Goal: Task Accomplishment & Management: Manage account settings

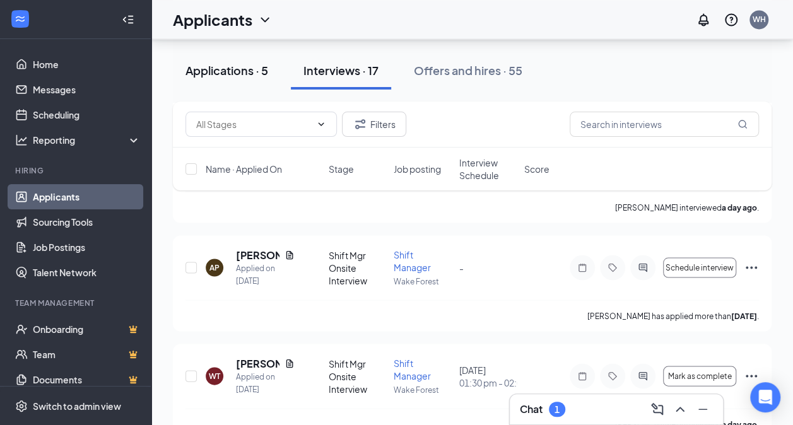
scroll to position [1091, 0]
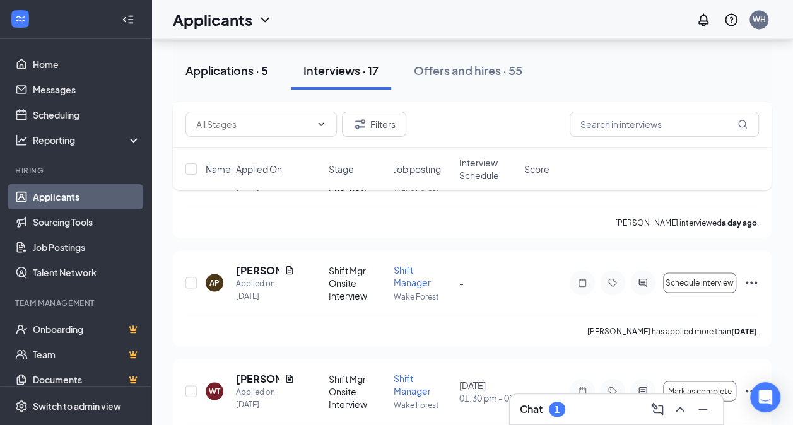
click at [247, 73] on div "Applications · 5" at bounding box center [226, 70] width 83 height 16
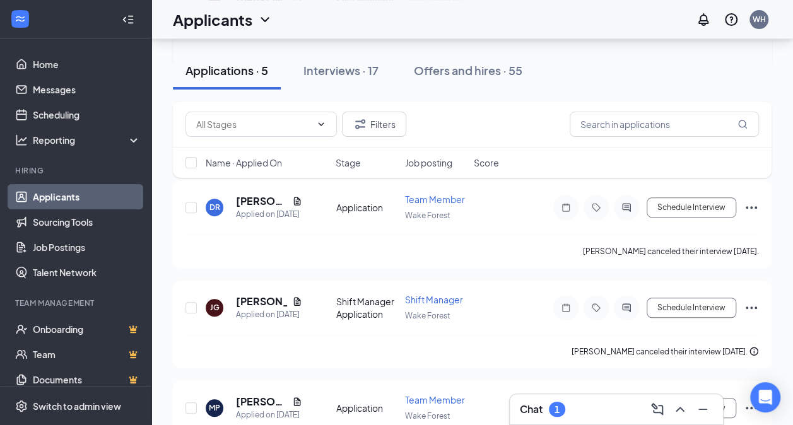
scroll to position [317, 0]
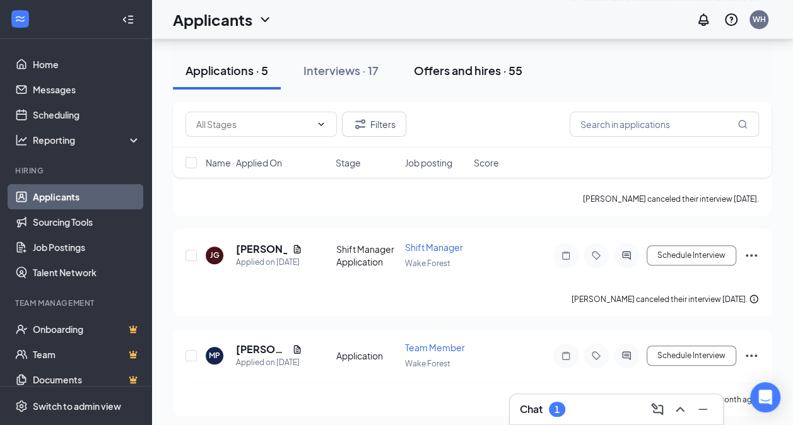
click at [496, 68] on div "Offers and hires · 55" at bounding box center [468, 70] width 108 height 16
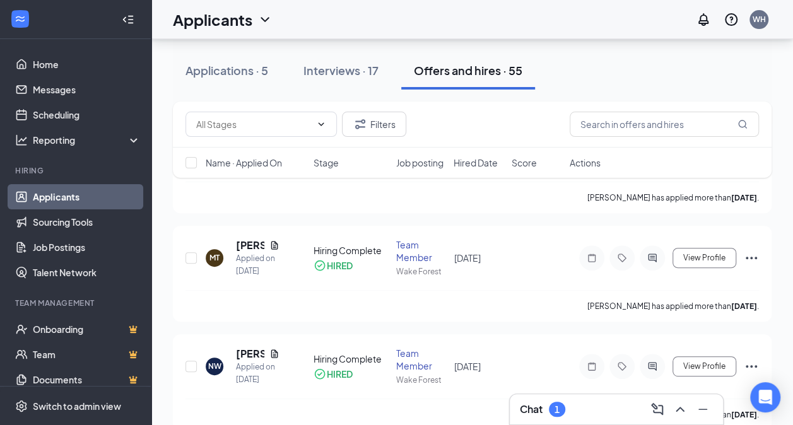
scroll to position [127, 0]
click at [122, 24] on icon "Collapse" at bounding box center [128, 19] width 13 height 13
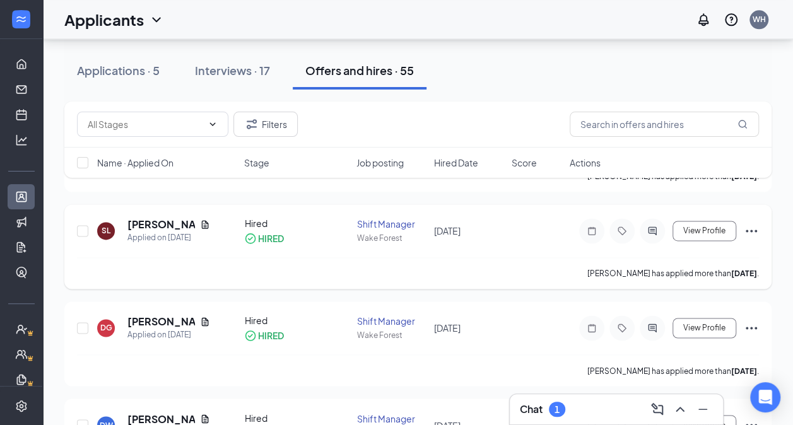
scroll to position [817, 0]
click at [254, 72] on div "Interviews · 17" at bounding box center [232, 70] width 75 height 16
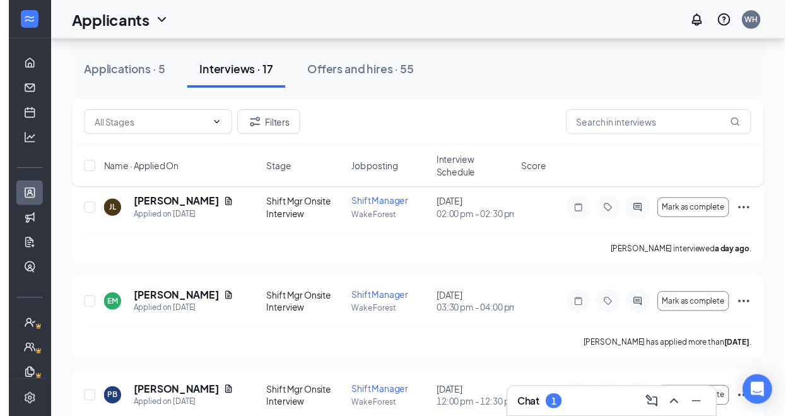
scroll to position [359, 0]
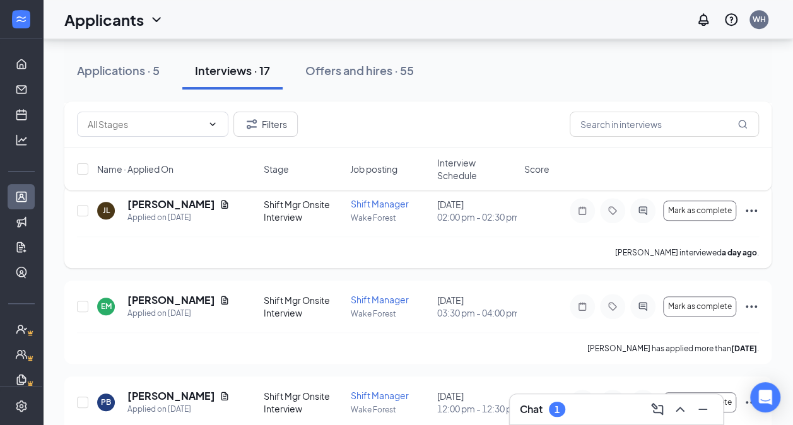
click at [204, 209] on div "[PERSON_NAME]" at bounding box center [178, 204] width 102 height 14
click at [695, 213] on span "Mark as complete" at bounding box center [700, 210] width 64 height 9
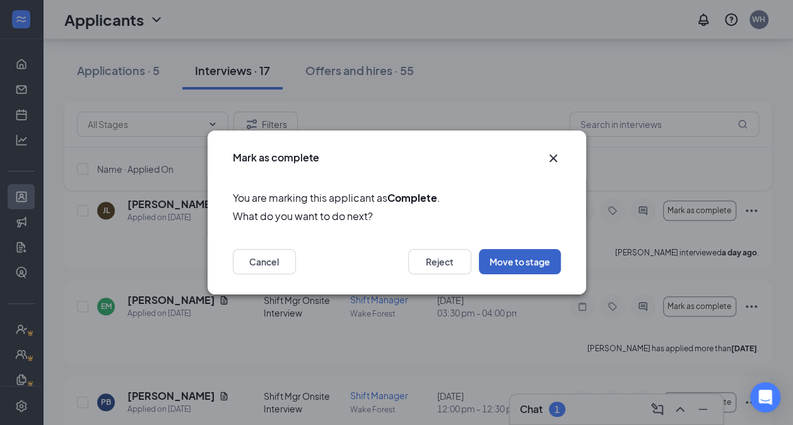
click at [530, 257] on button "Move to stage" at bounding box center [520, 261] width 82 height 25
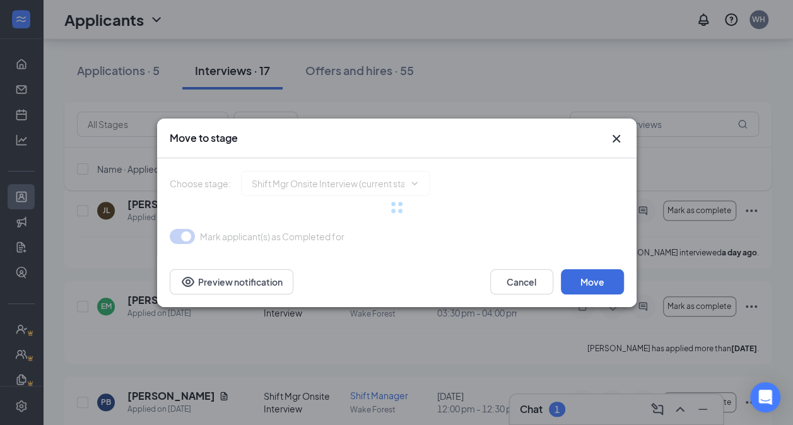
type input "Hired (final stage)"
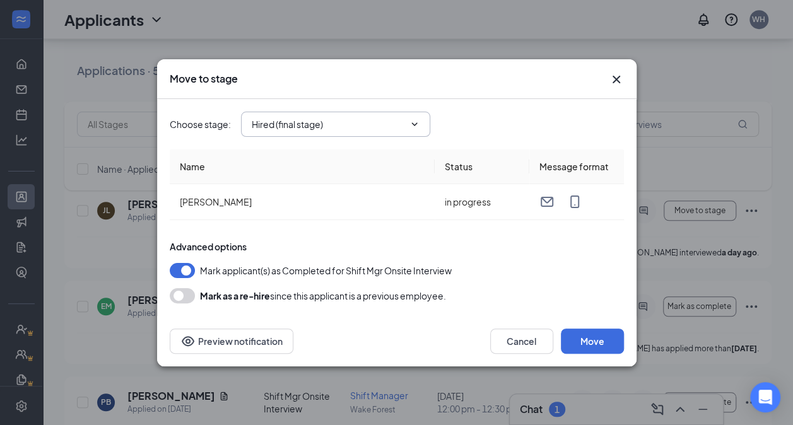
click at [423, 122] on span "Hired (final stage)" at bounding box center [335, 124] width 189 height 25
click at [607, 338] on button "Move" at bounding box center [592, 341] width 63 height 25
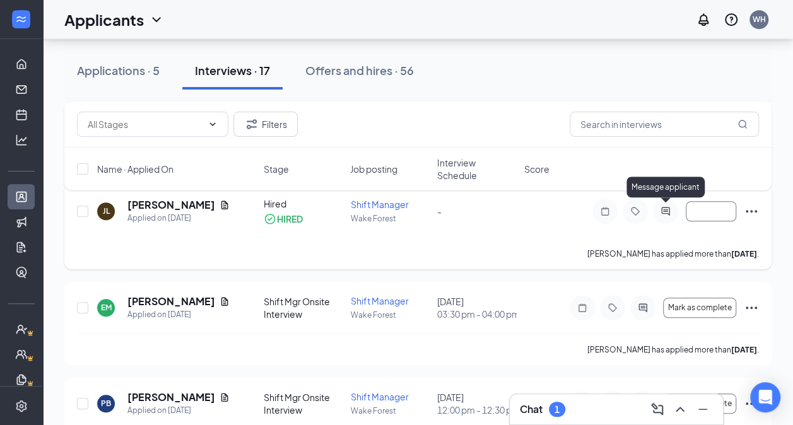
click at [666, 212] on icon "ActiveChat" at bounding box center [665, 211] width 8 height 8
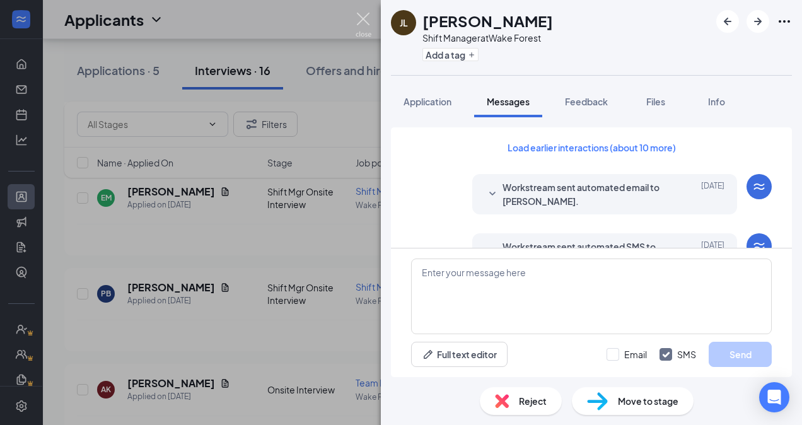
click at [363, 25] on img at bounding box center [364, 25] width 16 height 25
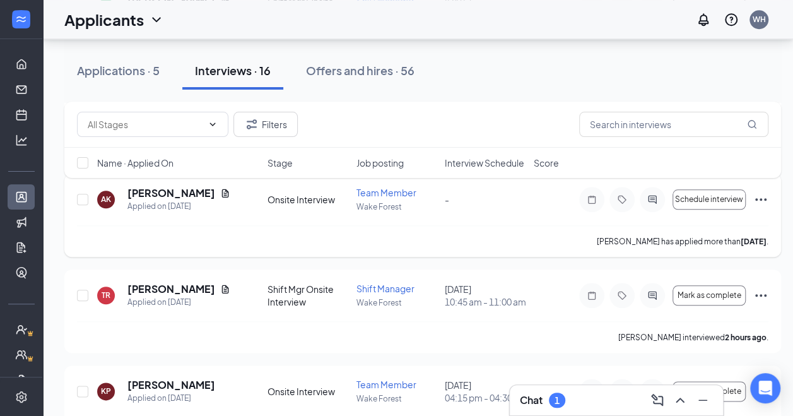
scroll to position [551, 0]
click at [324, 72] on div "Offers and hires · 56" at bounding box center [360, 70] width 108 height 16
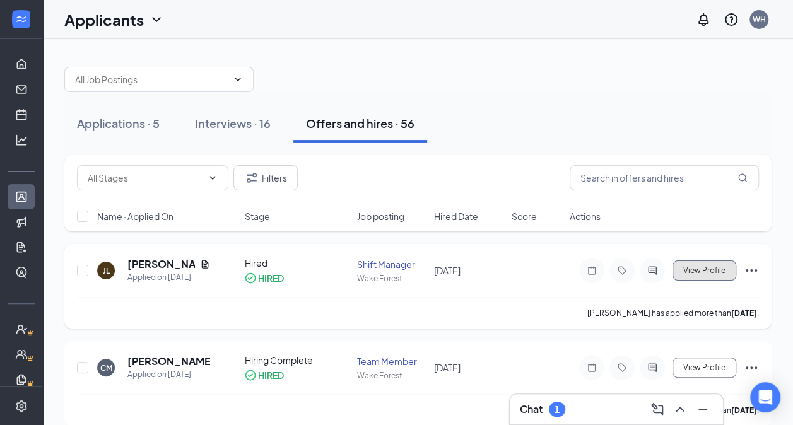
click at [718, 274] on span "View Profile" at bounding box center [704, 270] width 42 height 9
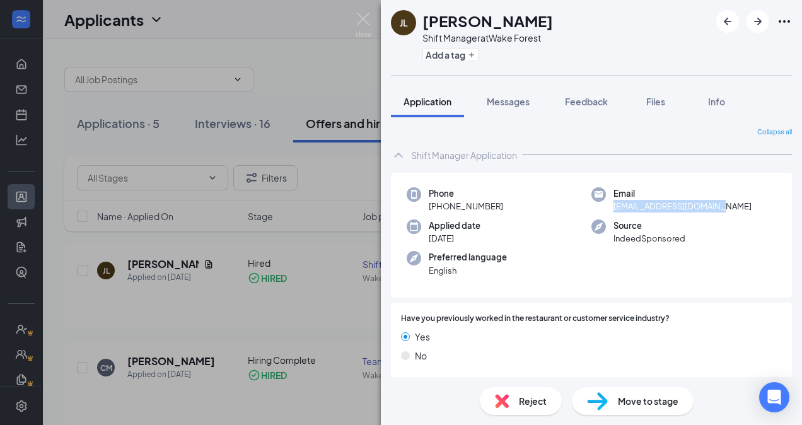
drag, startPoint x: 715, startPoint y: 202, endPoint x: 599, endPoint y: 213, distance: 116.5
click at [599, 213] on div "Phone [PHONE_NUMBER] Email [EMAIL_ADDRESS][DOMAIN_NAME] Applied date [DATE] Sou…" at bounding box center [591, 235] width 401 height 125
copy span "[EMAIL_ADDRESS][DOMAIN_NAME]"
click at [361, 18] on img at bounding box center [364, 25] width 16 height 25
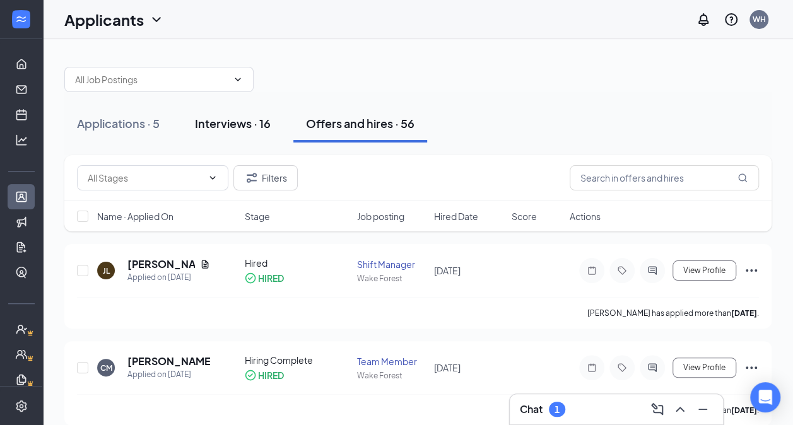
click at [246, 124] on div "Interviews · 16" at bounding box center [233, 123] width 76 height 16
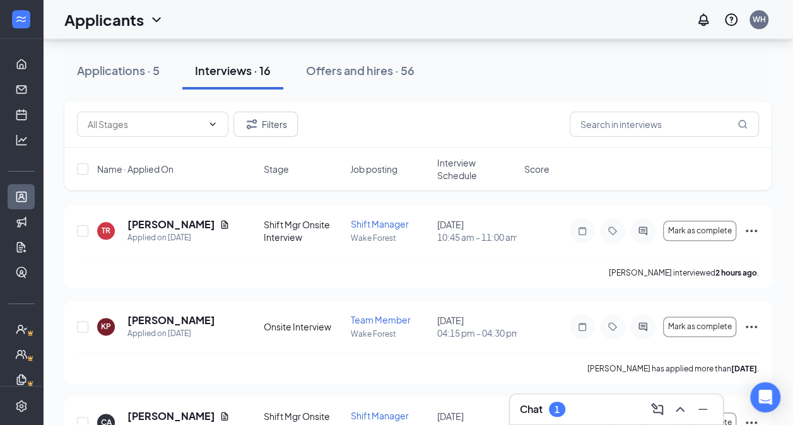
scroll to position [627, 0]
click at [751, 231] on icon "Ellipses" at bounding box center [750, 230] width 11 height 3
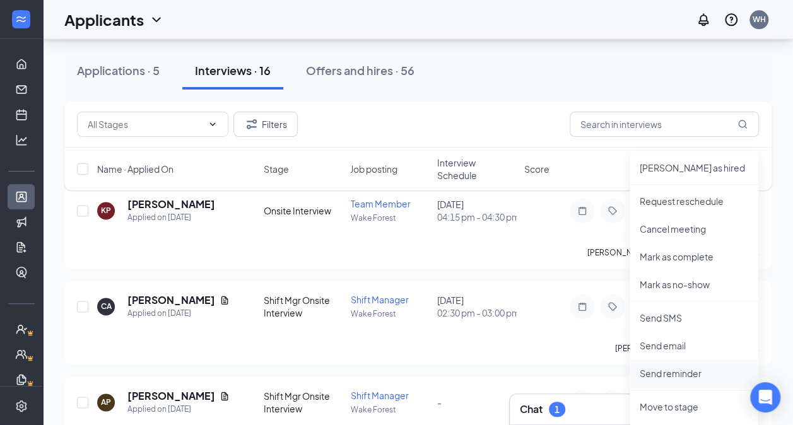
scroll to position [842, 0]
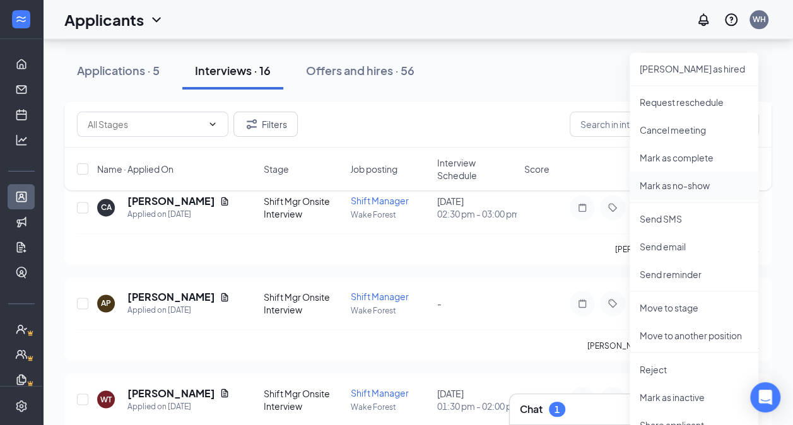
click at [681, 183] on p "Mark as no-show" at bounding box center [693, 185] width 108 height 13
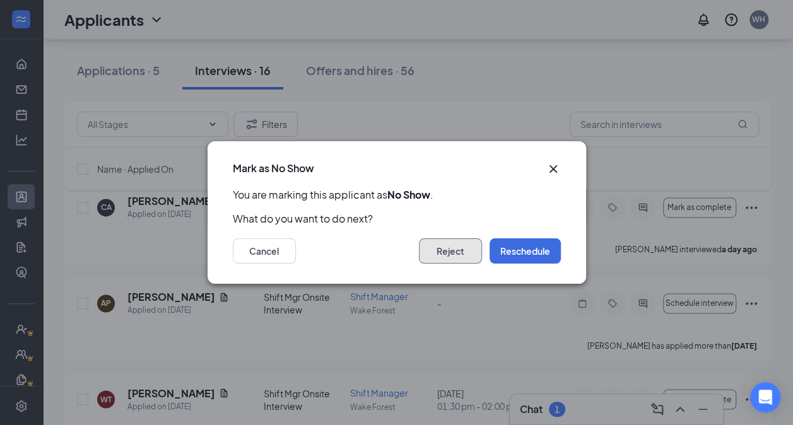
click at [450, 250] on button "Reject" at bounding box center [450, 250] width 63 height 25
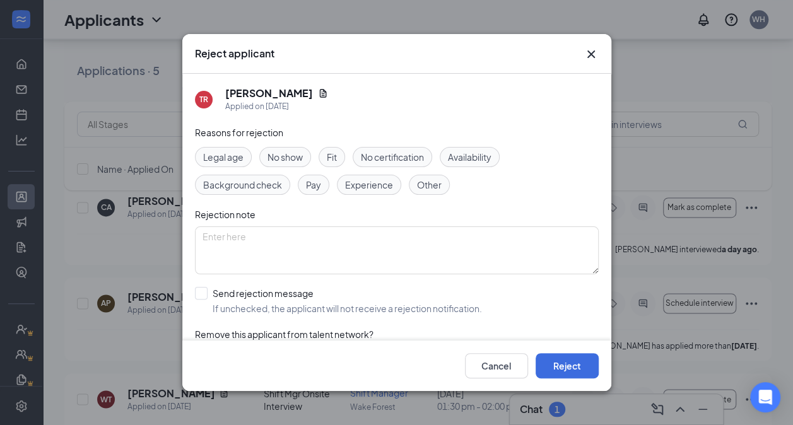
click at [285, 159] on span "No show" at bounding box center [284, 157] width 35 height 14
drag, startPoint x: 201, startPoint y: 283, endPoint x: 201, endPoint y: 290, distance: 7.6
click at [201, 290] on div "Reasons for rejection Legal age No show Fit No certification Availability Backg…" at bounding box center [397, 252] width 404 height 254
click at [201, 290] on input "Send rejection message If unchecked, the applicant will not receive a rejection…" at bounding box center [338, 301] width 287 height 28
checkbox input "true"
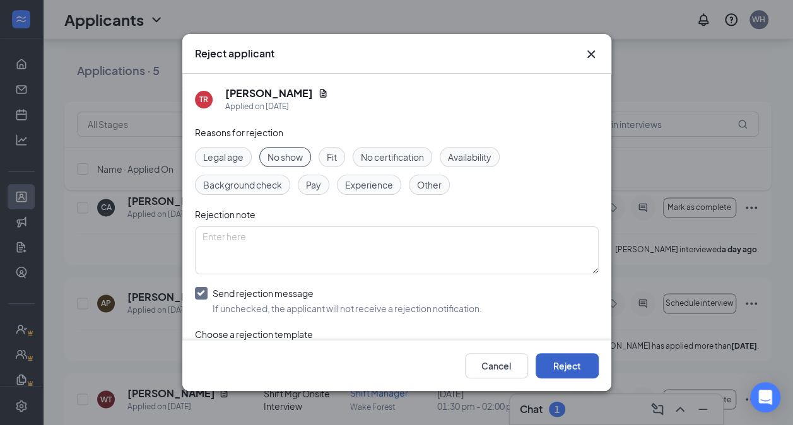
click at [561, 362] on button "Reject" at bounding box center [566, 365] width 63 height 25
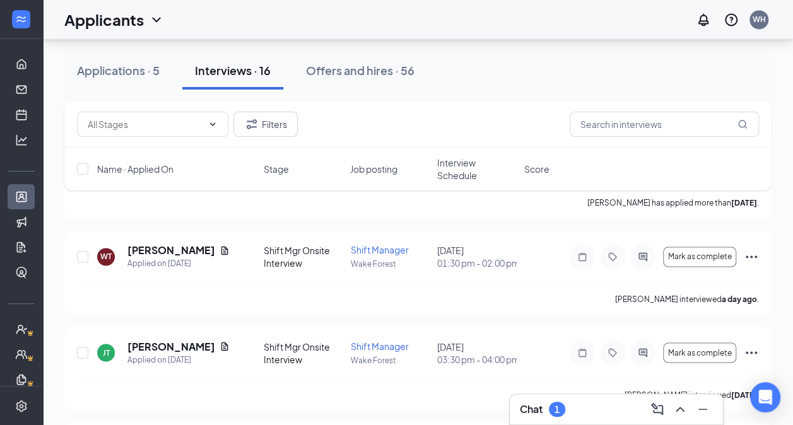
scroll to position [889, 0]
click at [748, 264] on icon "Ellipses" at bounding box center [750, 255] width 15 height 15
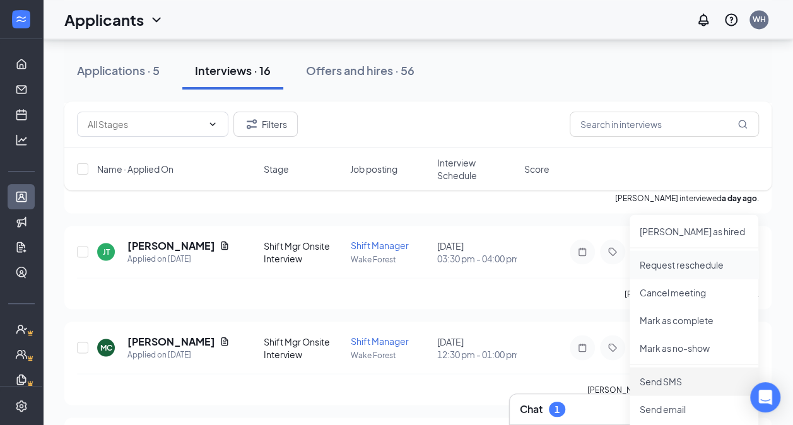
scroll to position [990, 0]
click at [672, 347] on p "Mark as no-show" at bounding box center [693, 347] width 108 height 13
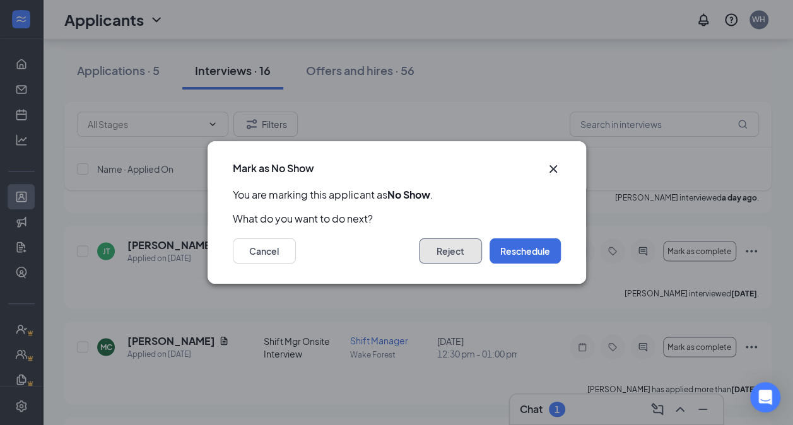
click at [438, 248] on button "Reject" at bounding box center [450, 250] width 63 height 25
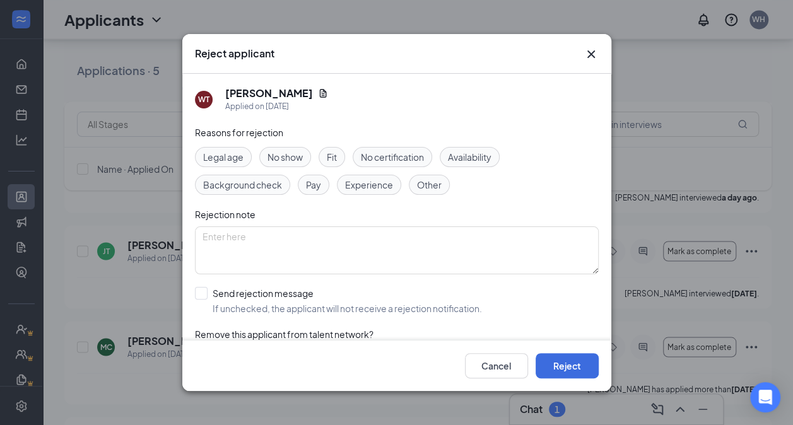
click at [294, 159] on span "No show" at bounding box center [284, 157] width 35 height 14
click at [204, 296] on input "Send rejection message If unchecked, the applicant will not receive a rejection…" at bounding box center [338, 301] width 287 height 28
checkbox input "true"
click at [564, 369] on button "Reject" at bounding box center [566, 365] width 63 height 25
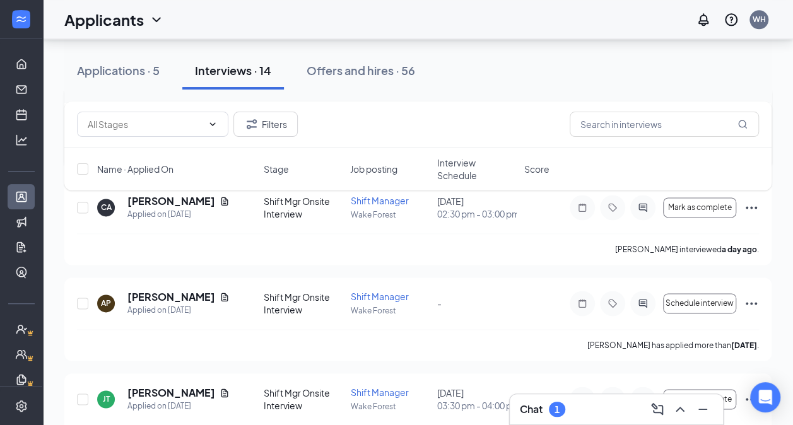
scroll to position [747, 0]
click at [744, 214] on icon "Ellipses" at bounding box center [750, 206] width 15 height 15
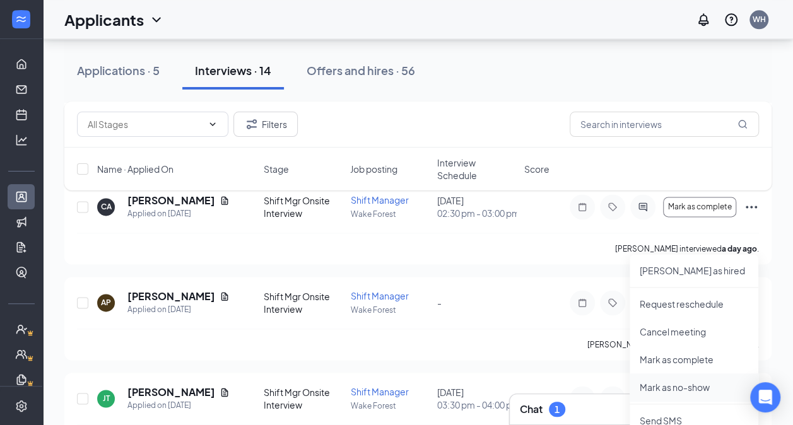
click at [663, 381] on p "Mark as no-show" at bounding box center [693, 387] width 108 height 13
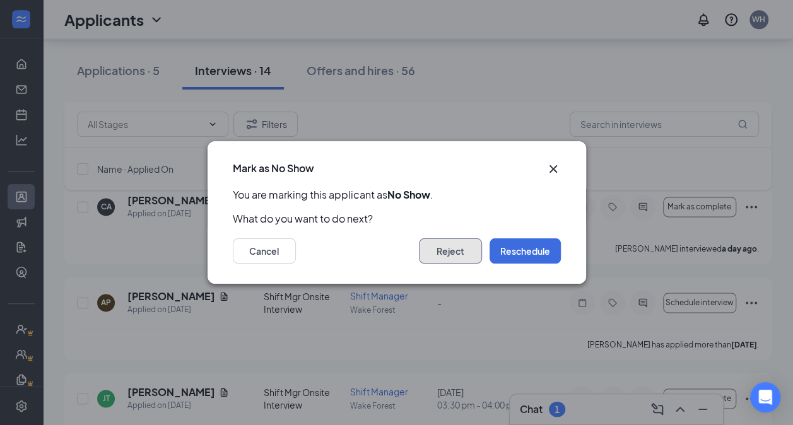
click at [452, 245] on button "Reject" at bounding box center [450, 250] width 63 height 25
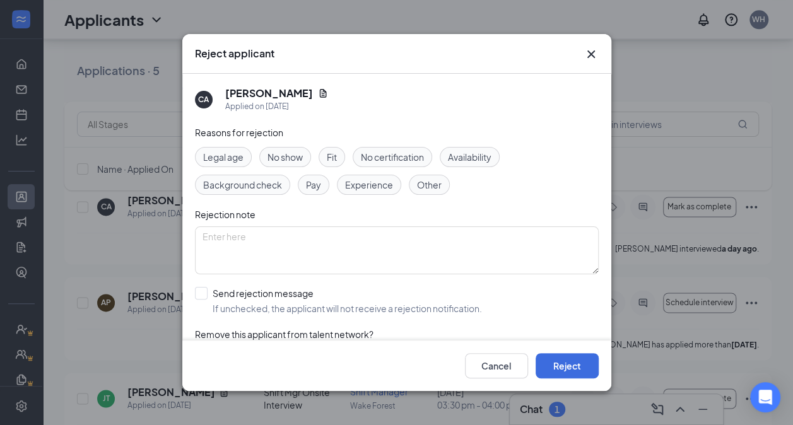
click at [293, 157] on span "No show" at bounding box center [284, 157] width 35 height 14
click at [204, 295] on input "Send rejection message If unchecked, the applicant will not receive a rejection…" at bounding box center [338, 301] width 287 height 28
checkbox input "true"
click at [581, 372] on button "Reject" at bounding box center [566, 365] width 63 height 25
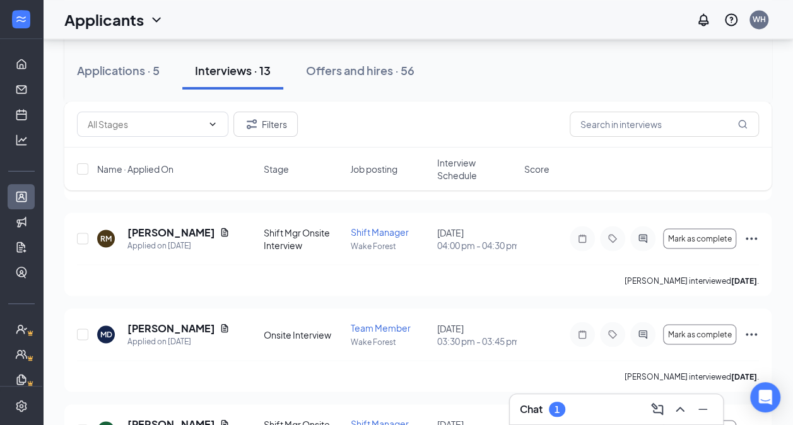
scroll to position [1005, 0]
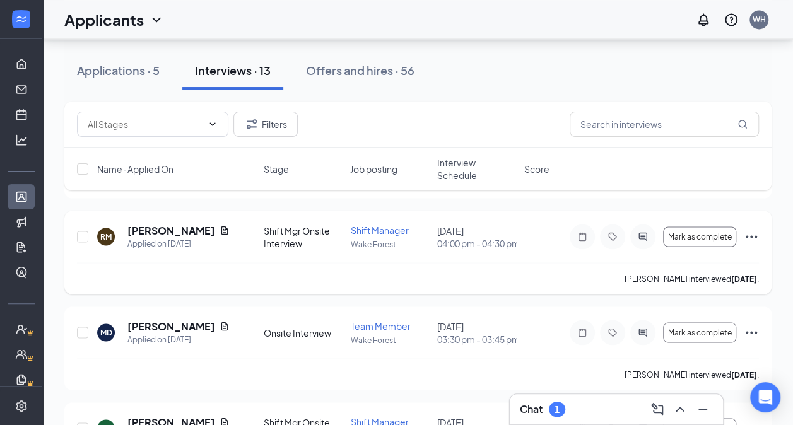
click at [749, 244] on icon "Ellipses" at bounding box center [750, 236] width 15 height 15
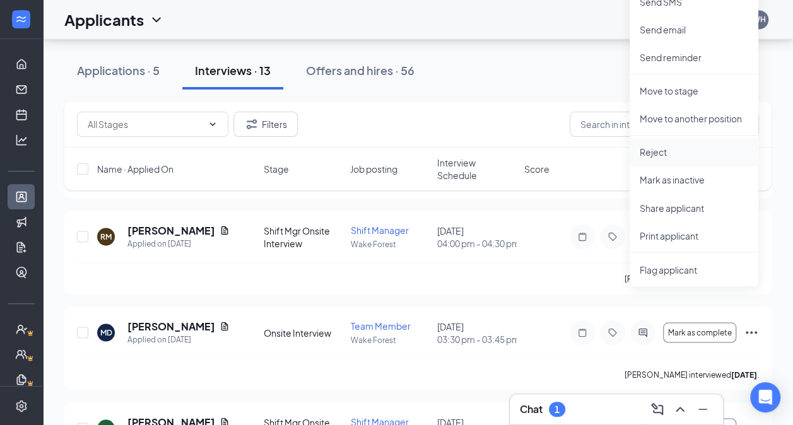
click at [677, 149] on p "Reject" at bounding box center [693, 152] width 108 height 13
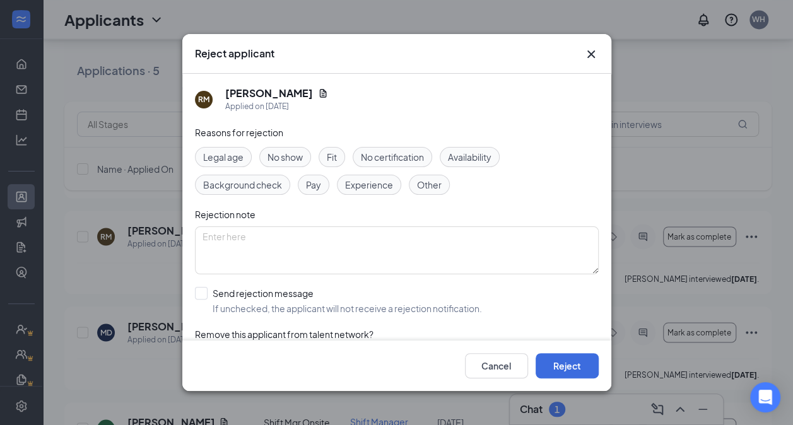
click at [298, 160] on span "No show" at bounding box center [284, 157] width 35 height 14
click at [208, 291] on input "Send rejection message If unchecked, the applicant will not receive a rejection…" at bounding box center [338, 301] width 287 height 28
checkbox input "true"
click at [564, 366] on button "Reject" at bounding box center [566, 365] width 63 height 25
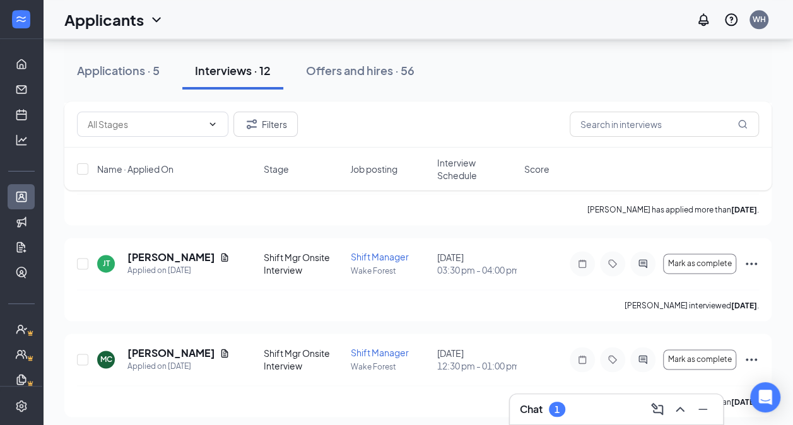
scroll to position [796, 0]
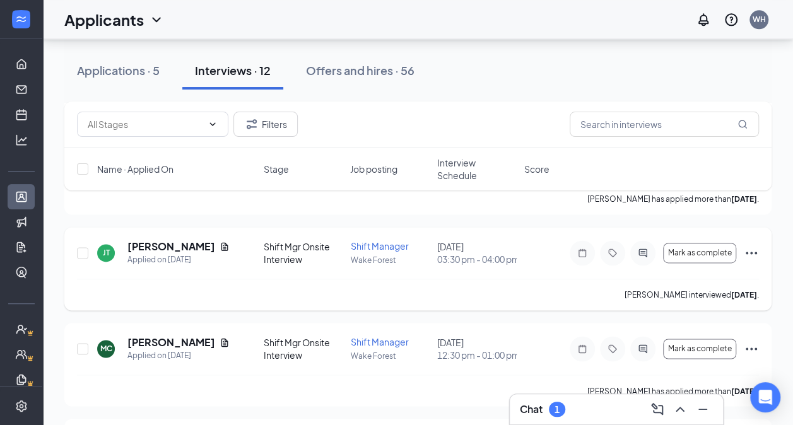
click at [752, 260] on icon "Ellipses" at bounding box center [750, 252] width 15 height 15
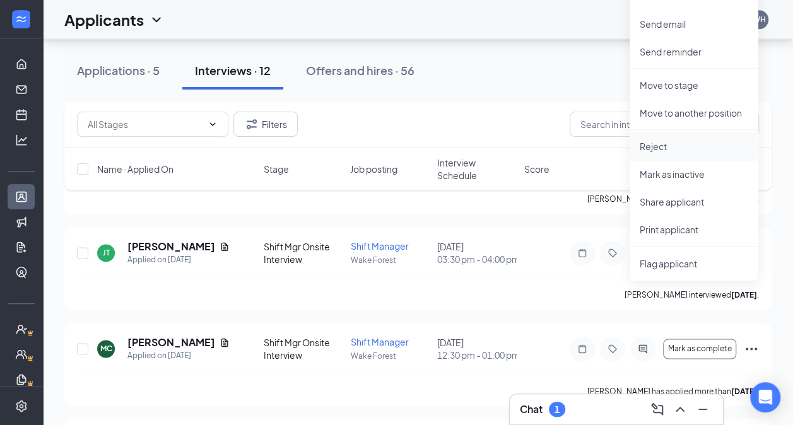
click at [673, 142] on p "Reject" at bounding box center [693, 146] width 108 height 13
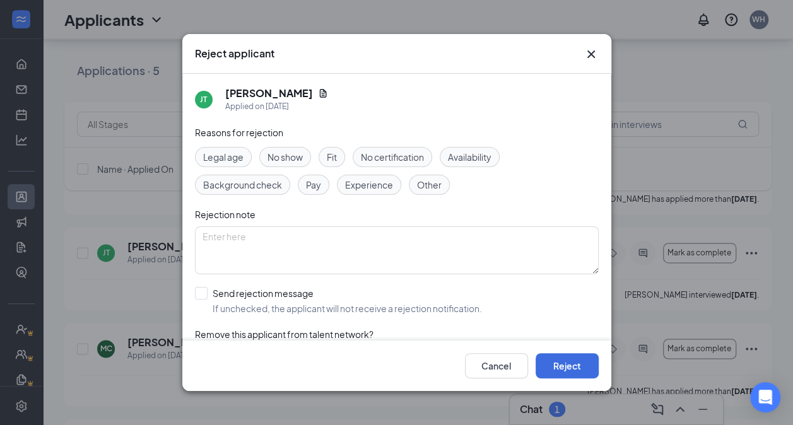
click at [279, 143] on div "Reasons for rejection Legal age No show Fit No certification Availability Backg…" at bounding box center [397, 252] width 404 height 254
click at [279, 154] on span "No show" at bounding box center [284, 157] width 35 height 14
click at [202, 296] on input "Send rejection message If unchecked, the applicant will not receive a rejection…" at bounding box center [338, 301] width 287 height 28
checkbox input "true"
click at [555, 368] on button "Reject" at bounding box center [566, 365] width 63 height 25
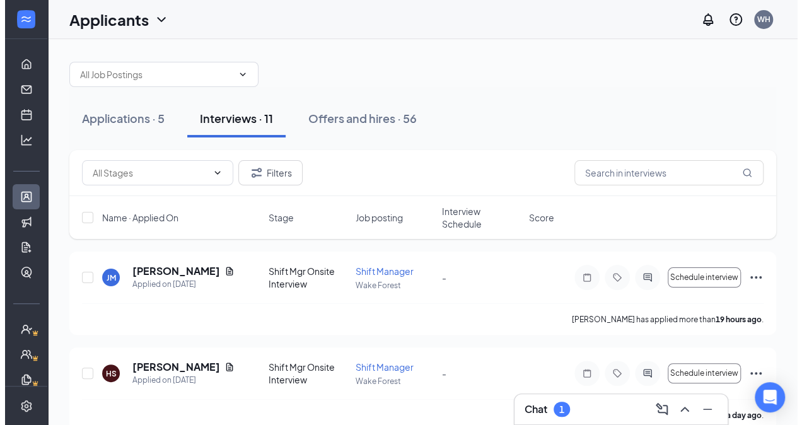
scroll to position [0, 0]
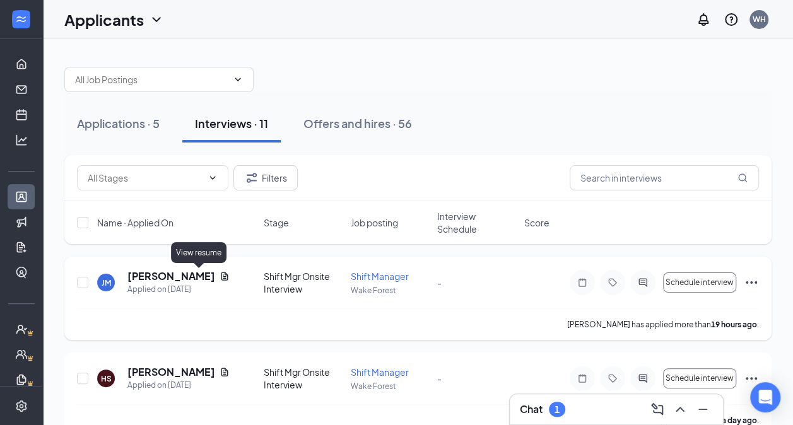
click at [219, 271] on icon "Document" at bounding box center [224, 276] width 10 height 10
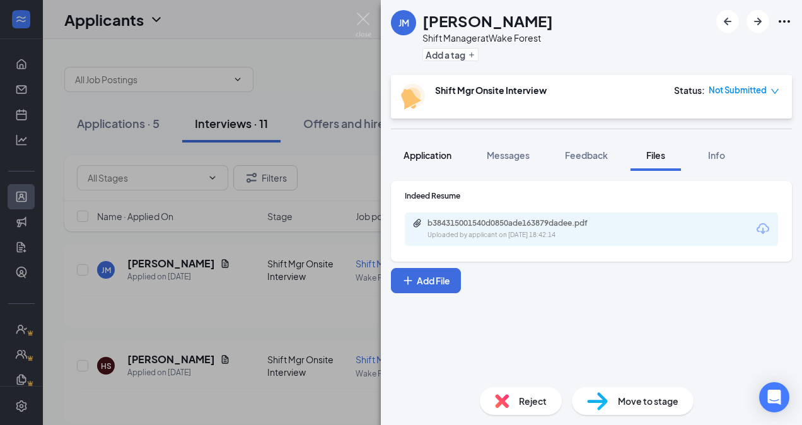
click at [441, 158] on span "Application" at bounding box center [428, 154] width 48 height 11
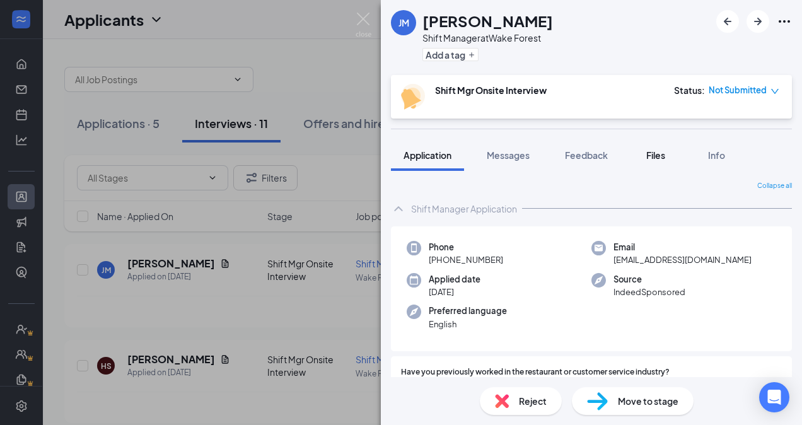
click at [655, 150] on span "Files" at bounding box center [655, 154] width 19 height 11
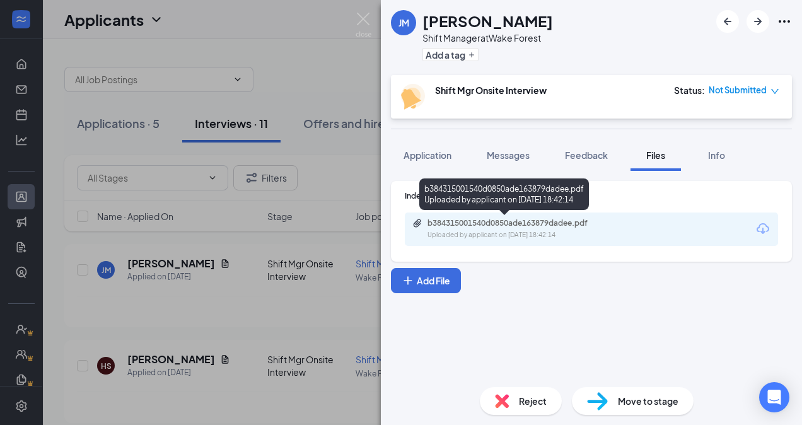
click at [540, 227] on div "b384315001540d0850ade163879dadee.pdf" at bounding box center [516, 223] width 177 height 10
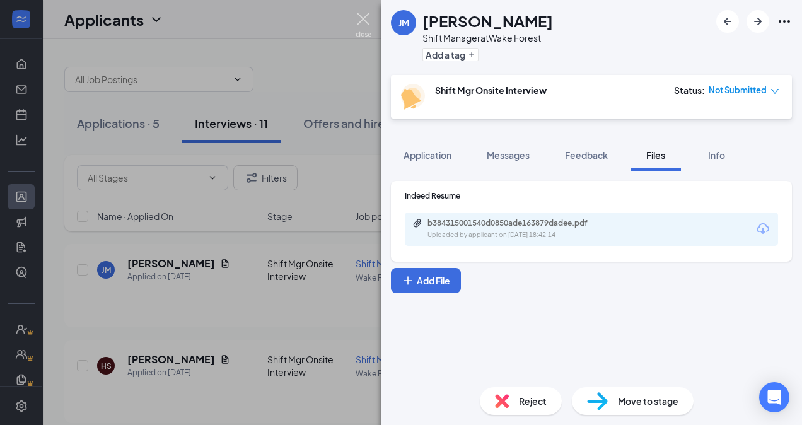
click at [363, 18] on img at bounding box center [364, 25] width 16 height 25
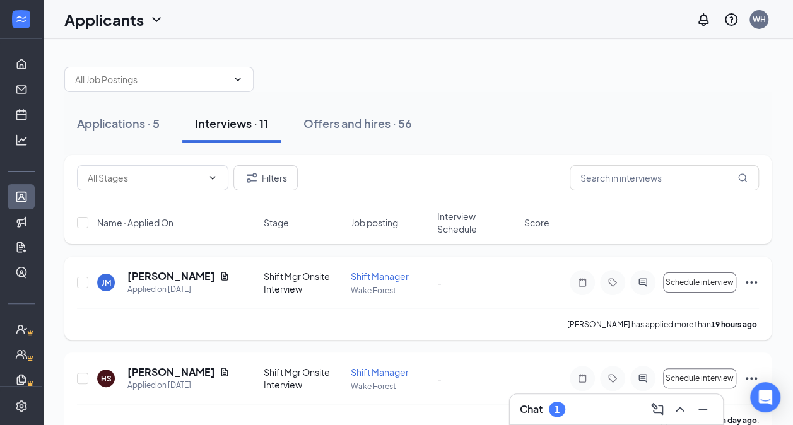
click at [746, 281] on icon "Ellipses" at bounding box center [750, 282] width 11 height 3
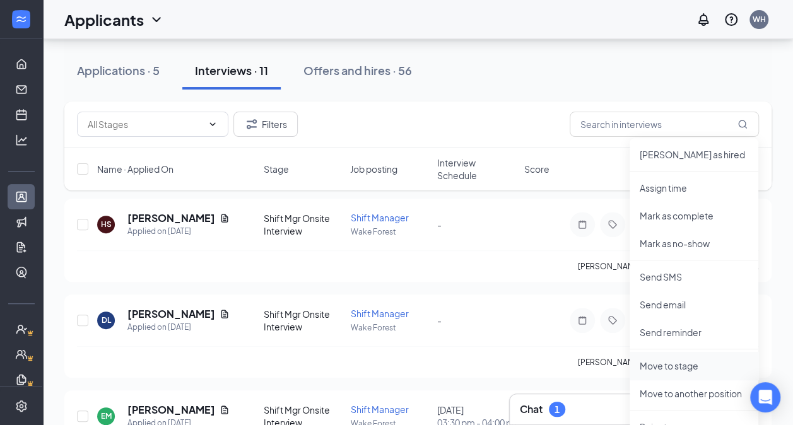
scroll to position [272, 0]
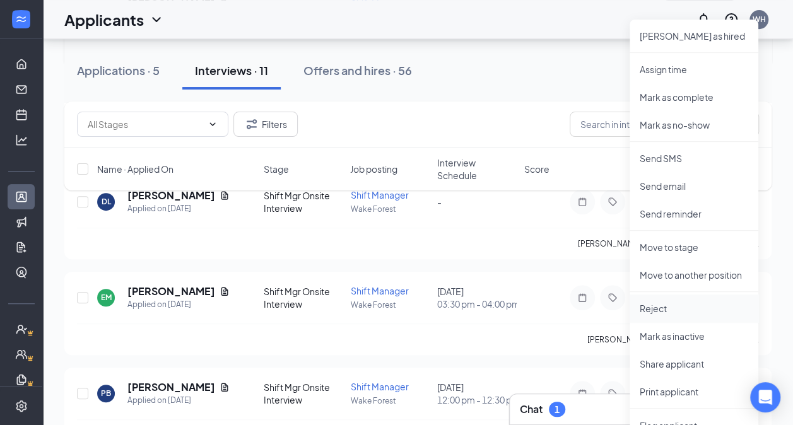
click at [656, 304] on p "Reject" at bounding box center [693, 308] width 108 height 13
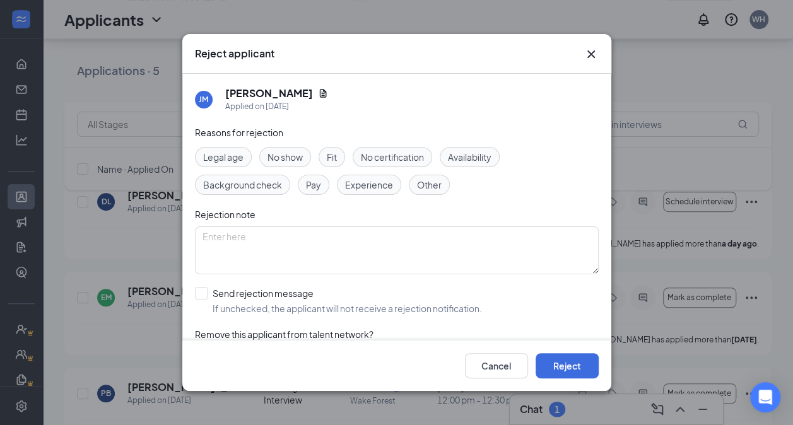
click at [362, 182] on span "Experience" at bounding box center [369, 185] width 48 height 14
click at [212, 293] on input "Send rejection message If unchecked, the applicant will not receive a rejection…" at bounding box center [338, 301] width 287 height 28
checkbox input "true"
click at [585, 373] on button "Reject" at bounding box center [566, 365] width 63 height 25
